Goal: Find specific page/section: Find specific page/section

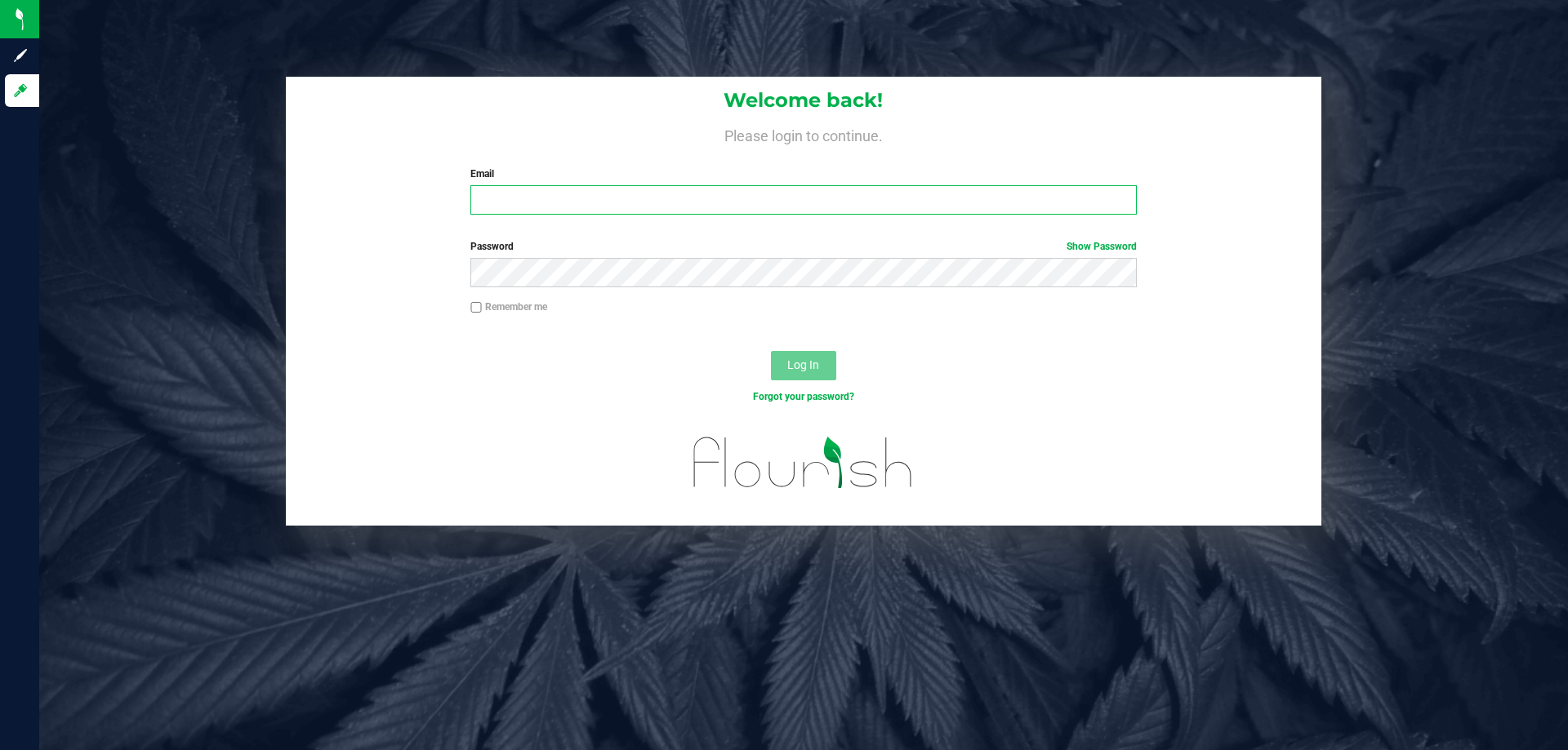
click at [627, 209] on input "Email" at bounding box center [803, 200] width 666 height 30
type input "S"
type input "scirino@liveparallel.com"
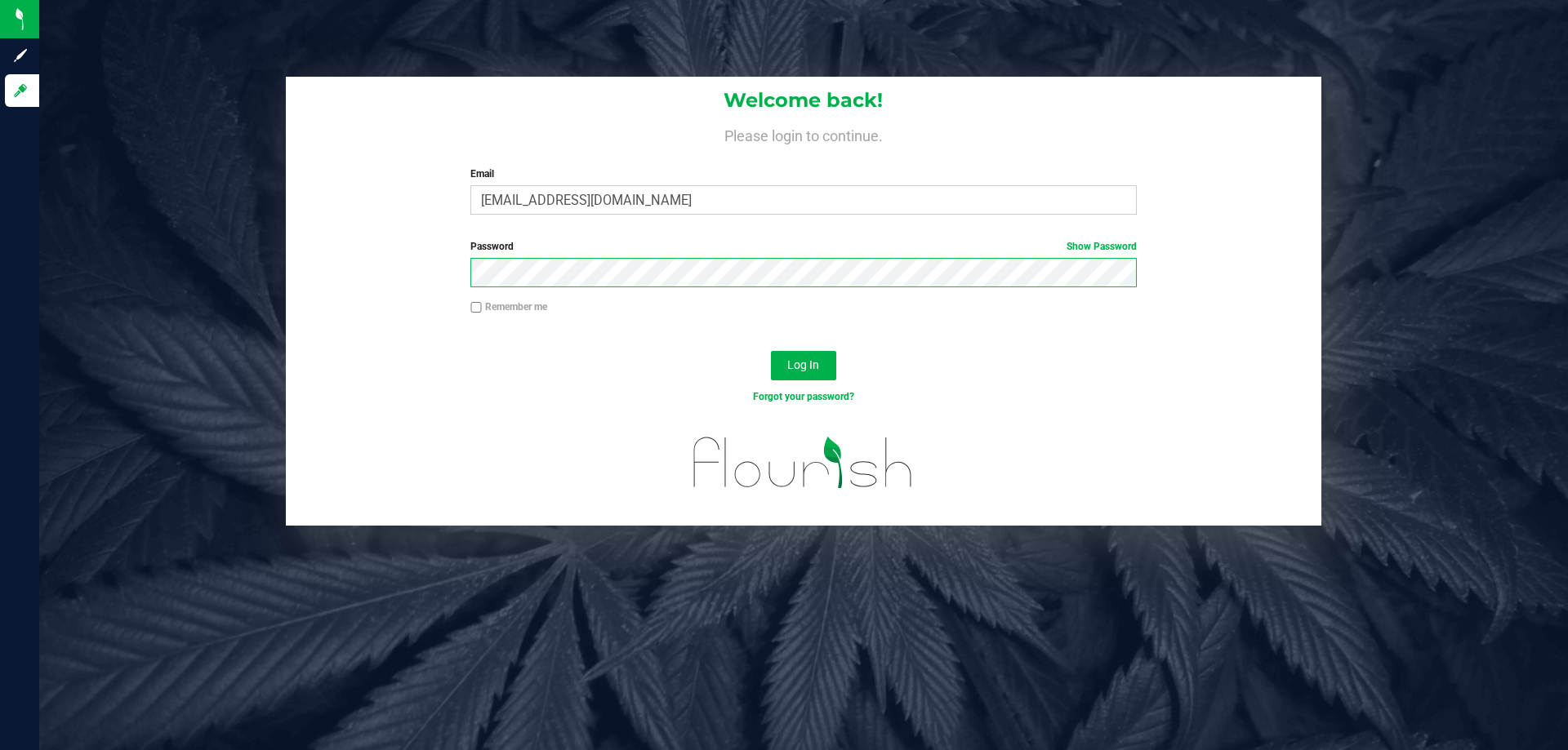
click at [771, 351] on button "Log In" at bounding box center [804, 366] width 65 height 30
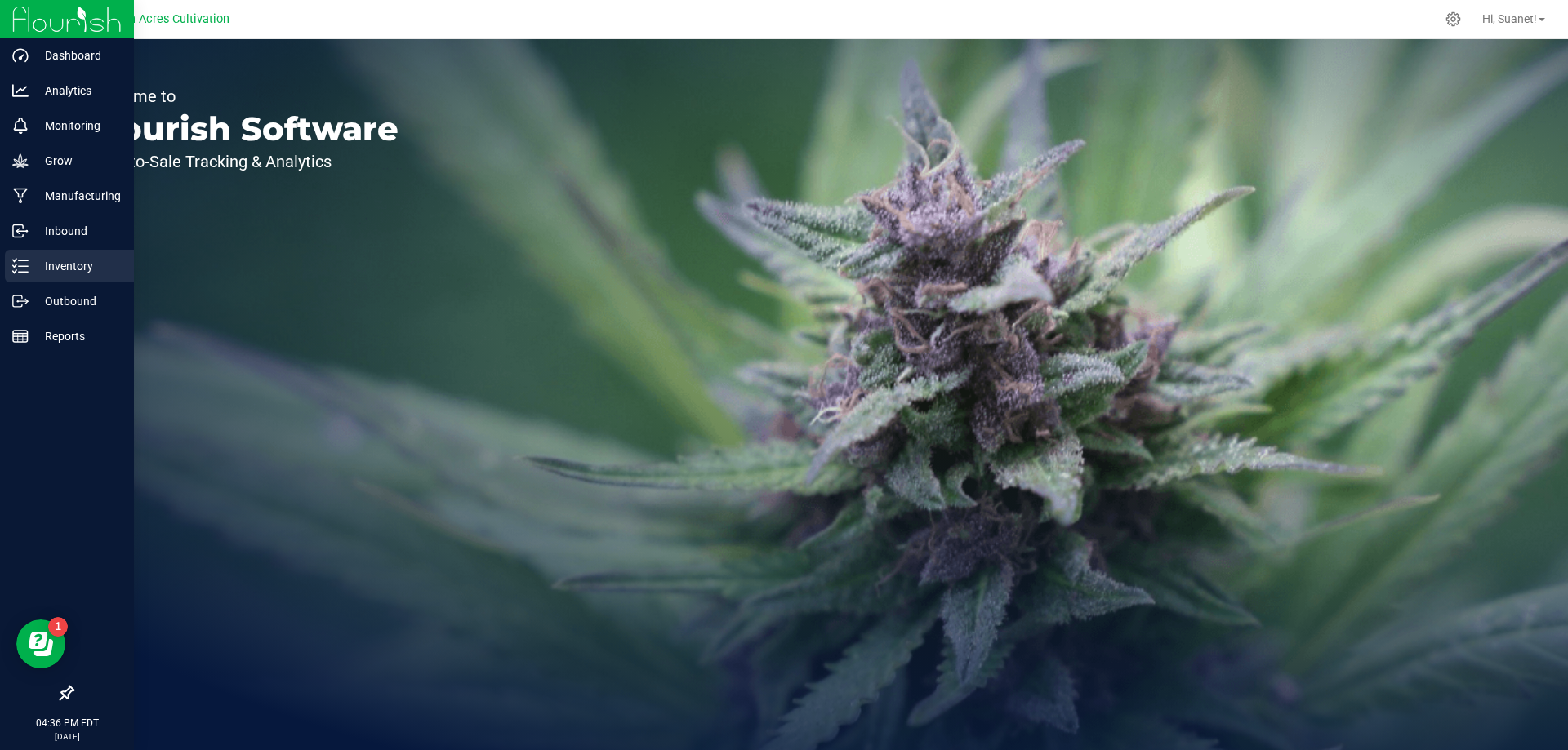
click at [76, 274] on p "Inventory" at bounding box center [77, 265] width 98 height 20
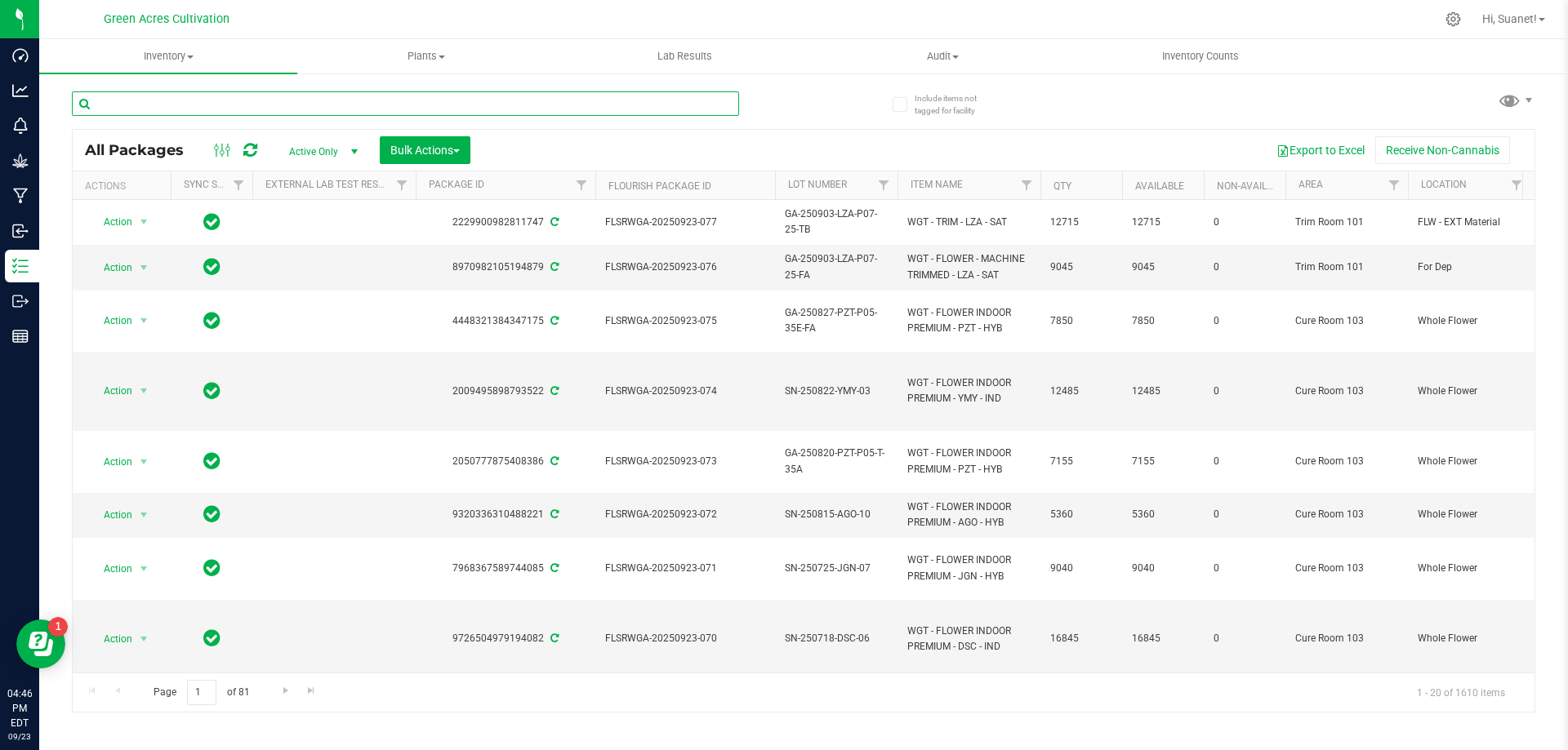
click at [188, 102] on input "text" at bounding box center [405, 103] width 667 height 24
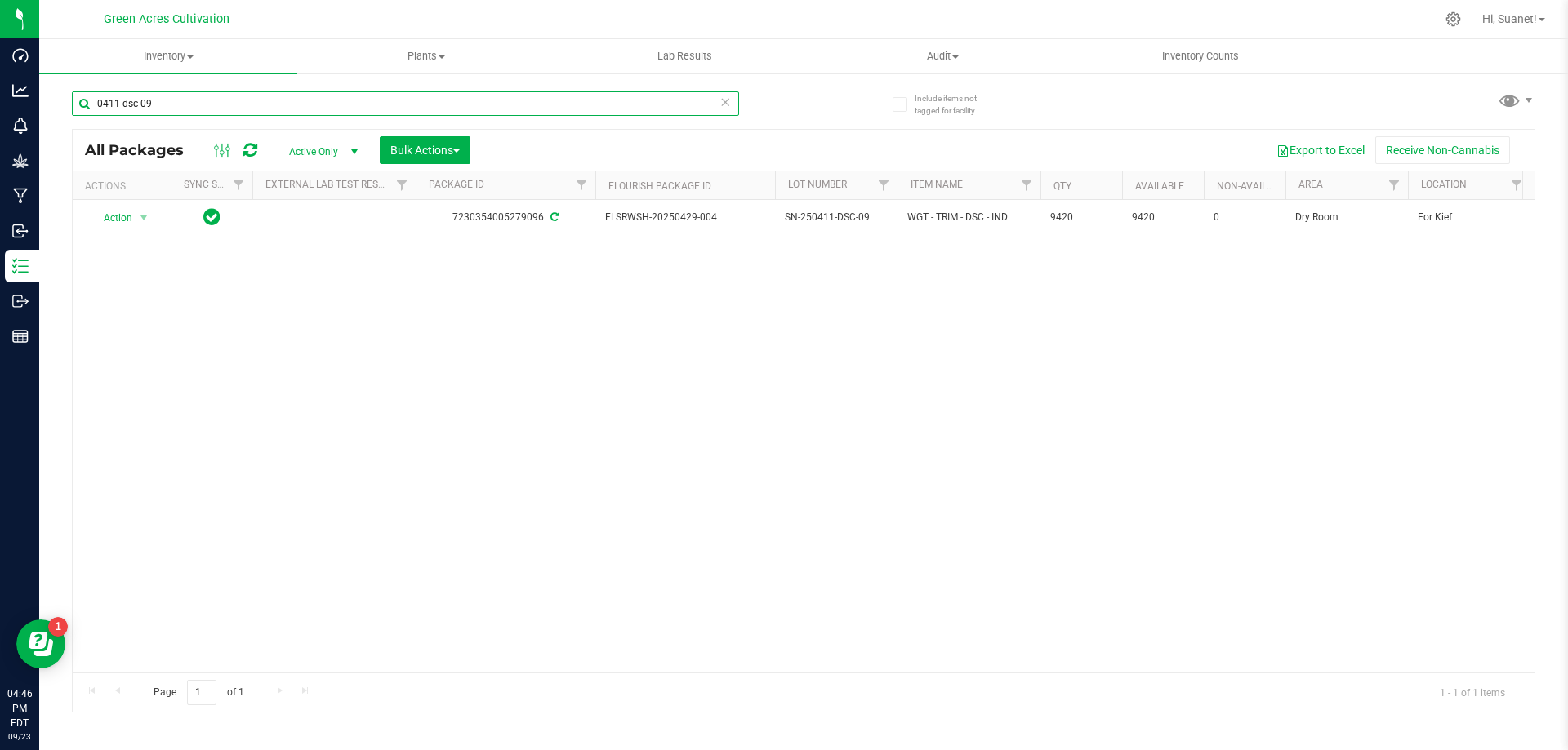
type input "0411-dsc-09"
click at [520, 435] on div "Action Action Adjust qty Create package Edit attributes Global inventory Locate…" at bounding box center [804, 436] width 1462 height 473
click at [1521, 20] on span "Hi, Suanet!" at bounding box center [1509, 19] width 55 height 13
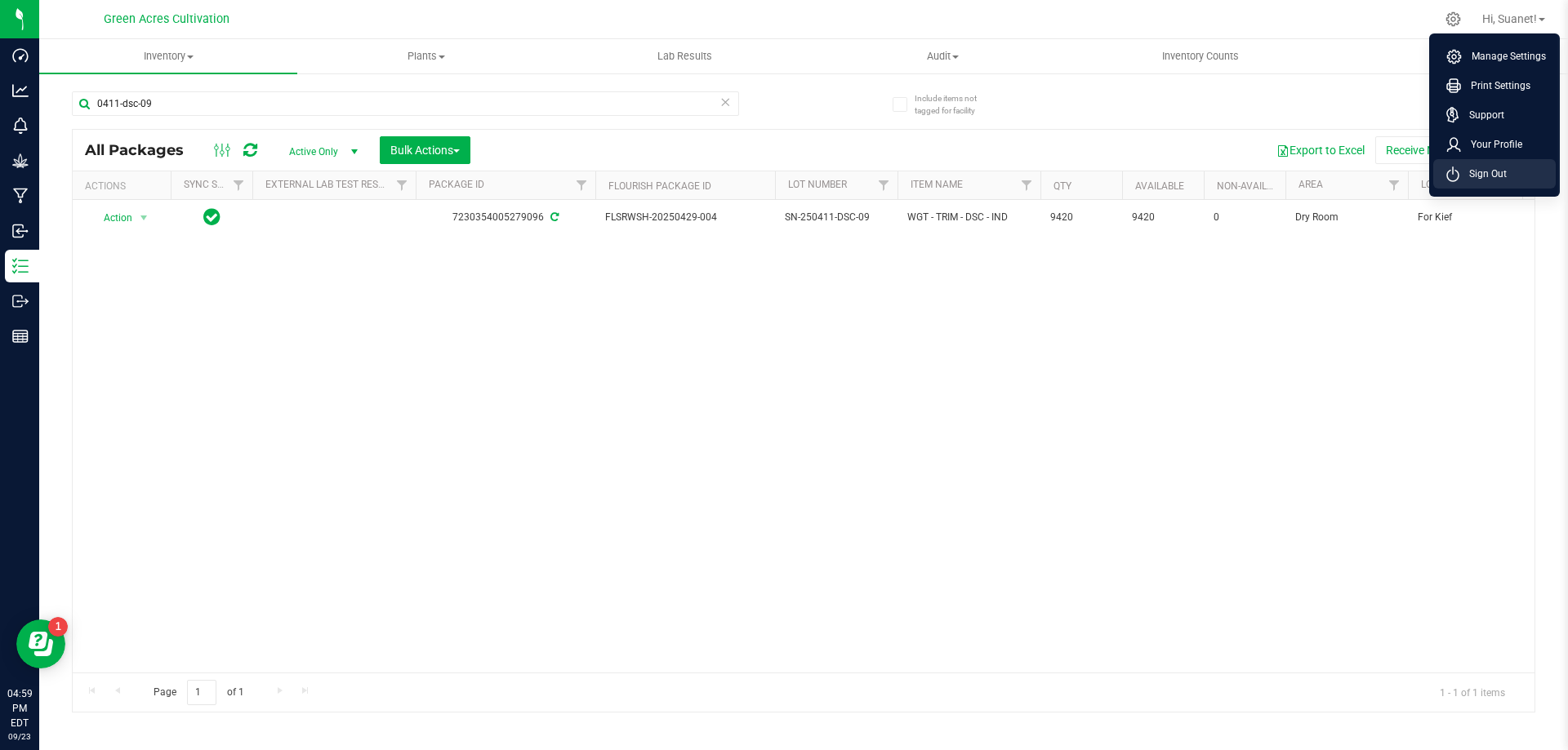
click at [1504, 174] on span "Sign Out" at bounding box center [1482, 174] width 47 height 17
